Goal: Task Accomplishment & Management: Use online tool/utility

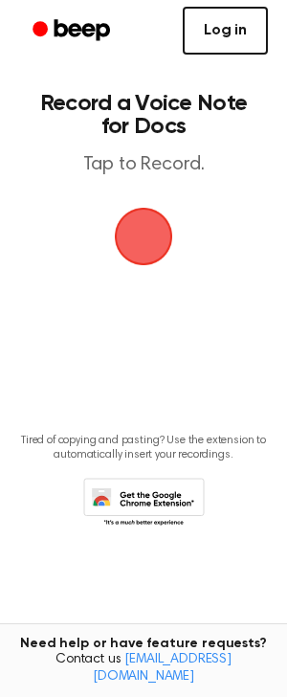
click at [227, 38] on link "Log in" at bounding box center [225, 31] width 85 height 48
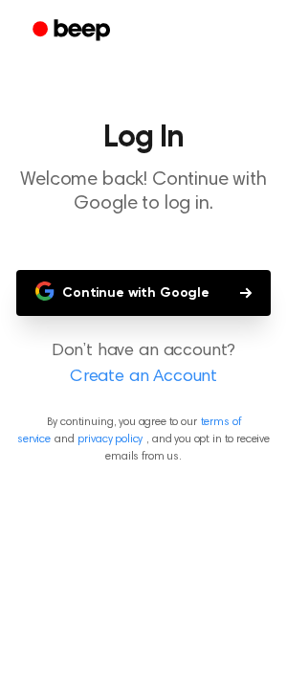
click at [140, 300] on button "Continue with Google" at bounding box center [143, 293] width 255 height 46
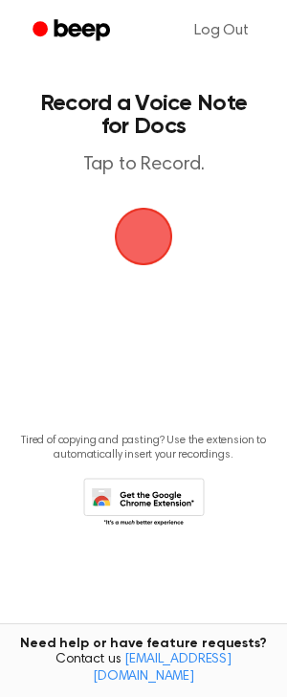
click at [145, 255] on span "button" at bounding box center [143, 236] width 74 height 74
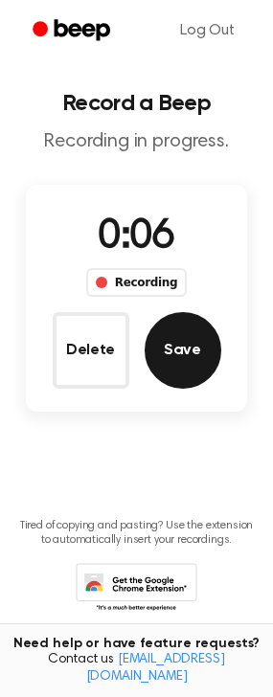
click at [172, 367] on button "Save" at bounding box center [183, 350] width 77 height 77
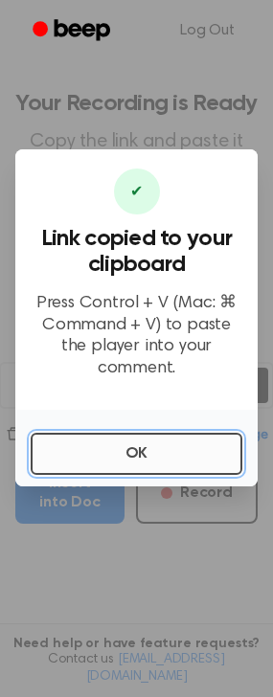
click at [193, 445] on button "OK" at bounding box center [137, 454] width 212 height 42
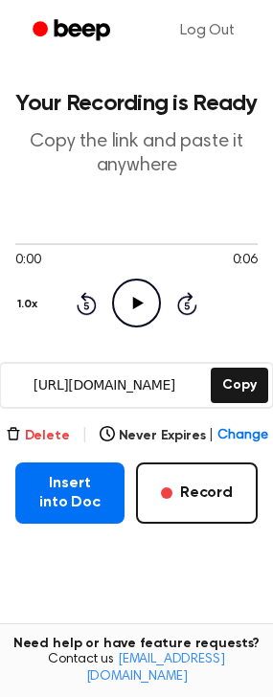
click at [50, 432] on button "Delete" at bounding box center [38, 436] width 64 height 20
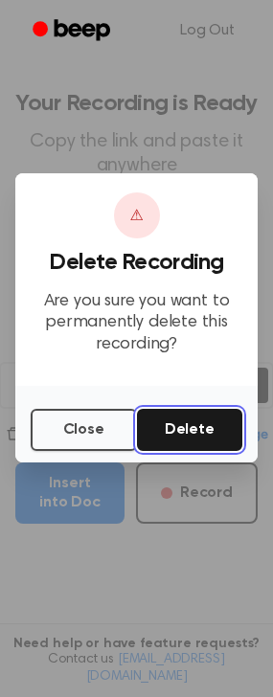
click at [200, 428] on button "Delete" at bounding box center [190, 430] width 106 height 42
